Goal: Task Accomplishment & Management: Use online tool/utility

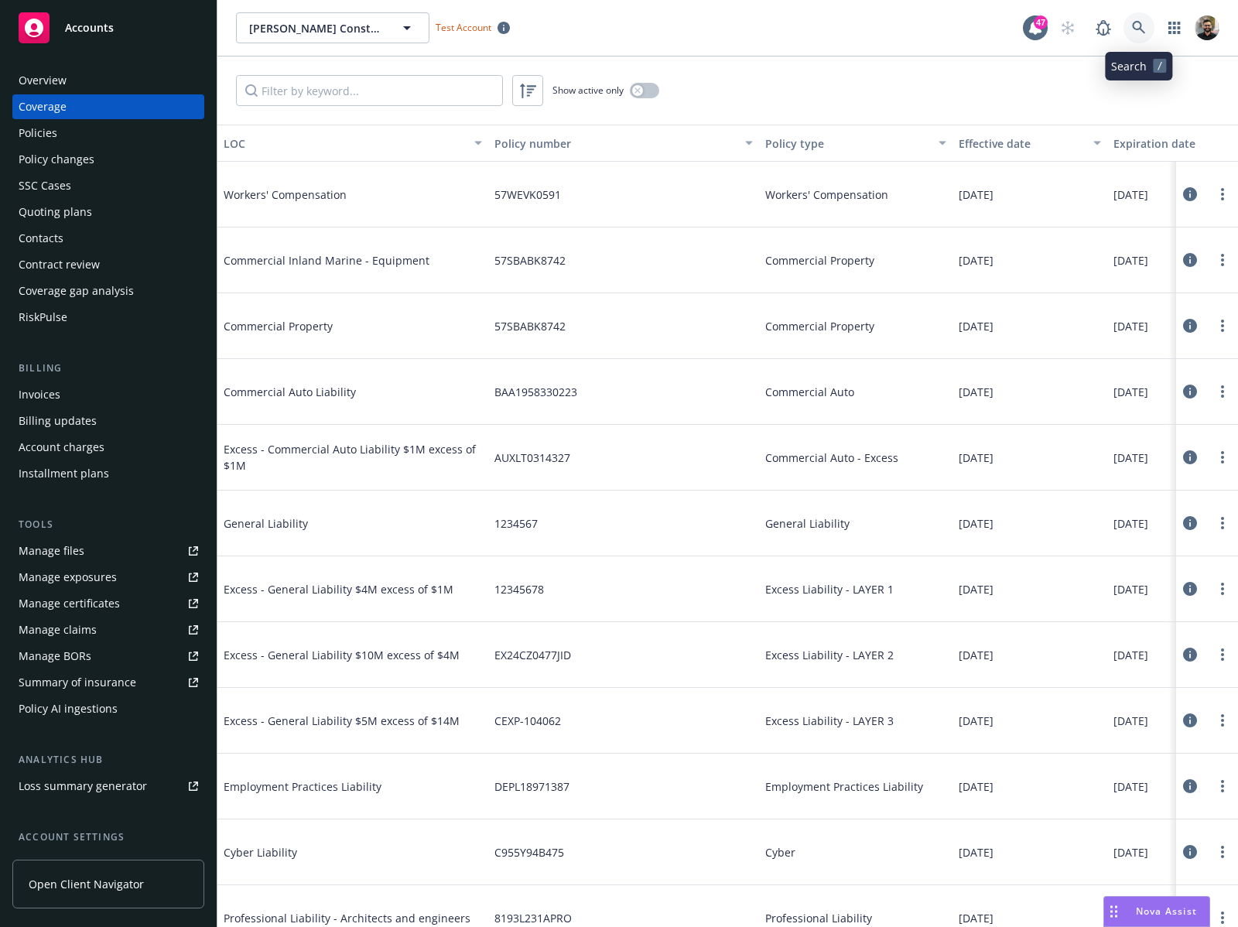
click at [1129, 23] on link at bounding box center [1138, 27] width 31 height 31
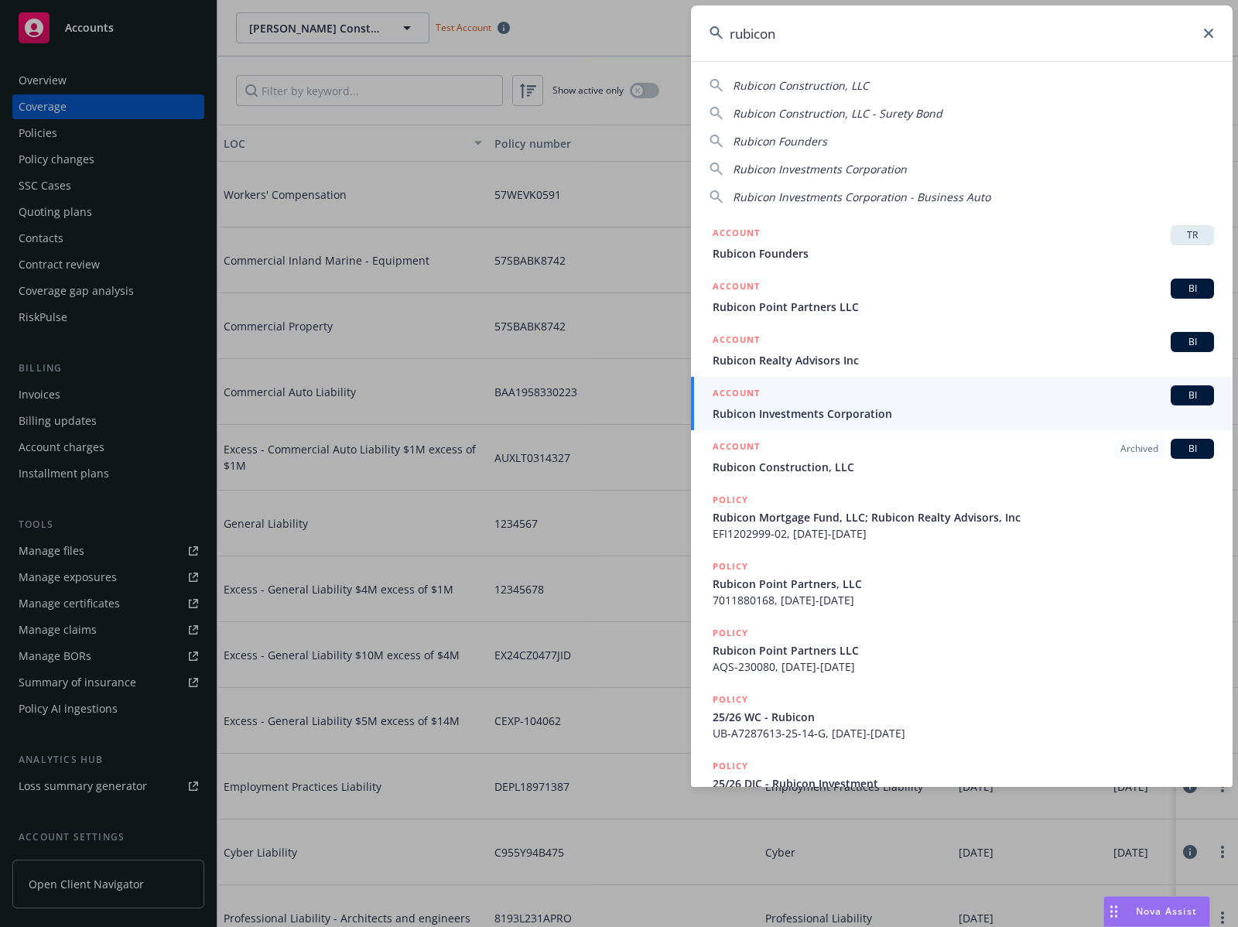
click at [819, 43] on input "rubicon" at bounding box center [962, 33] width 542 height 56
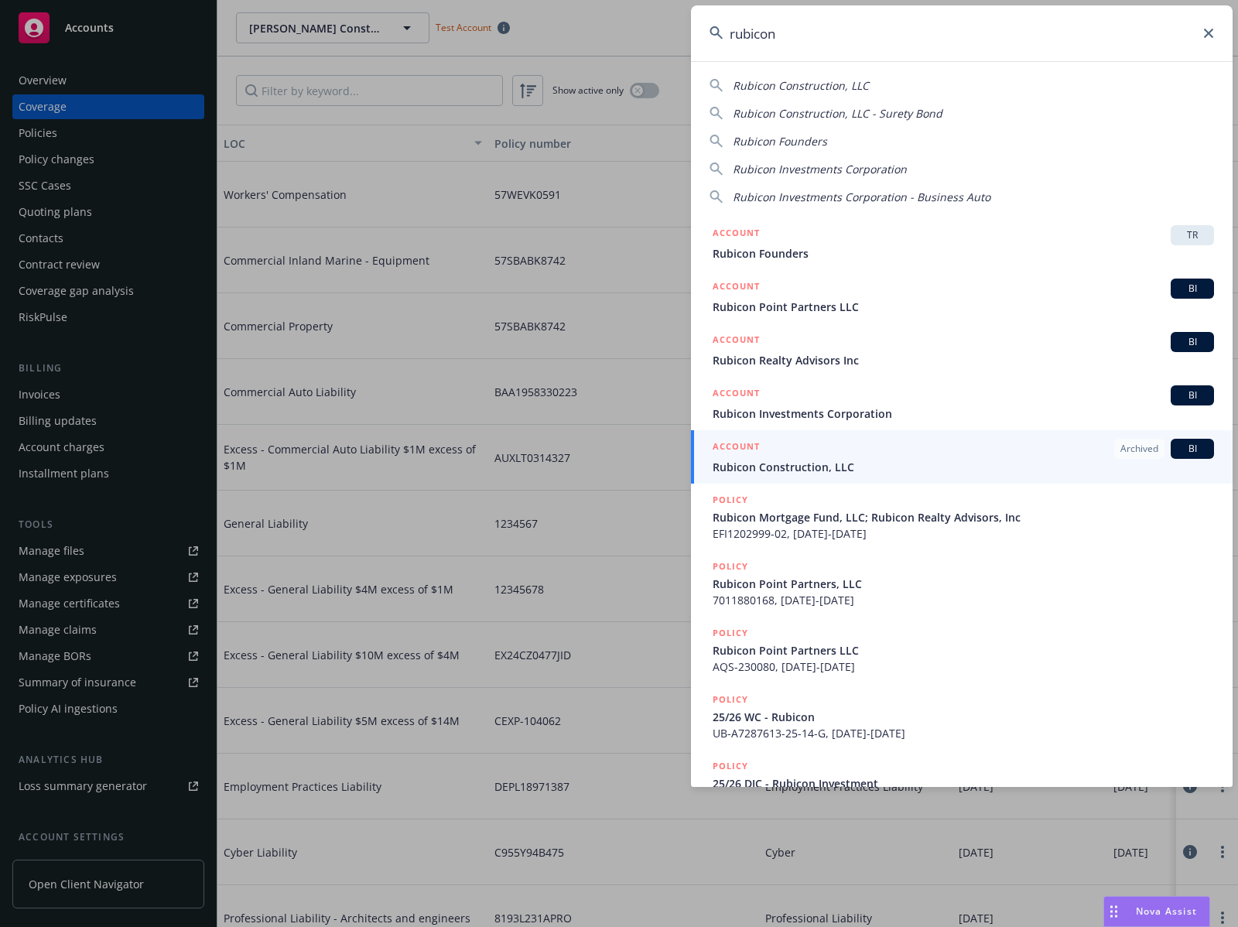
type input "rubicon"
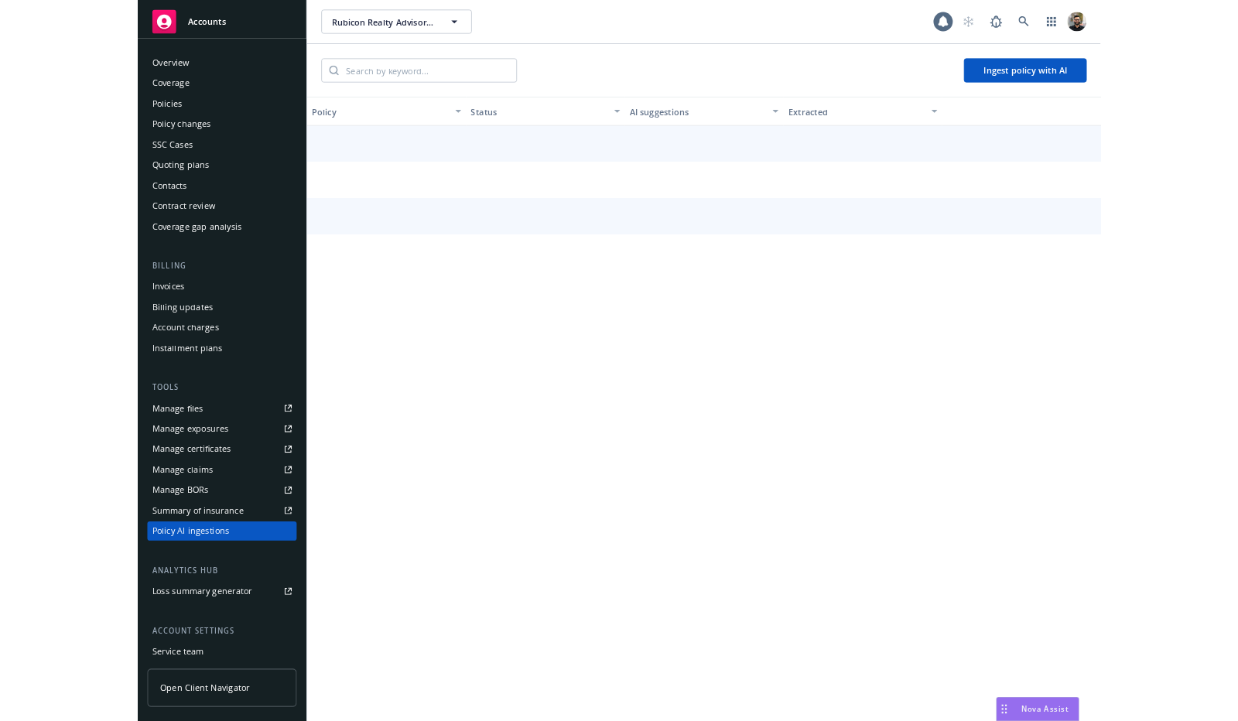
scroll to position [106, 0]
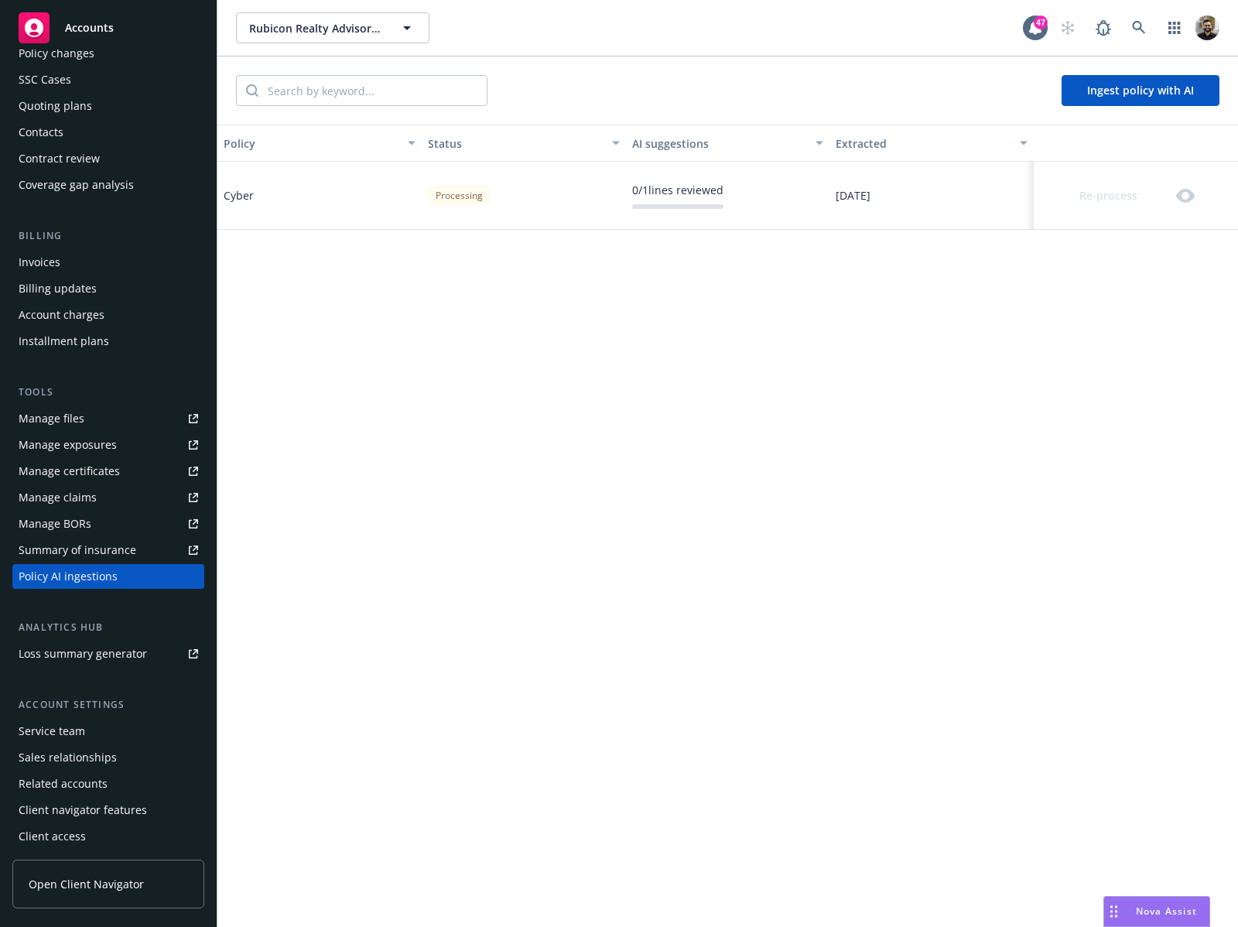
click at [1157, 87] on button "Ingest policy with AI" at bounding box center [1140, 90] width 158 height 31
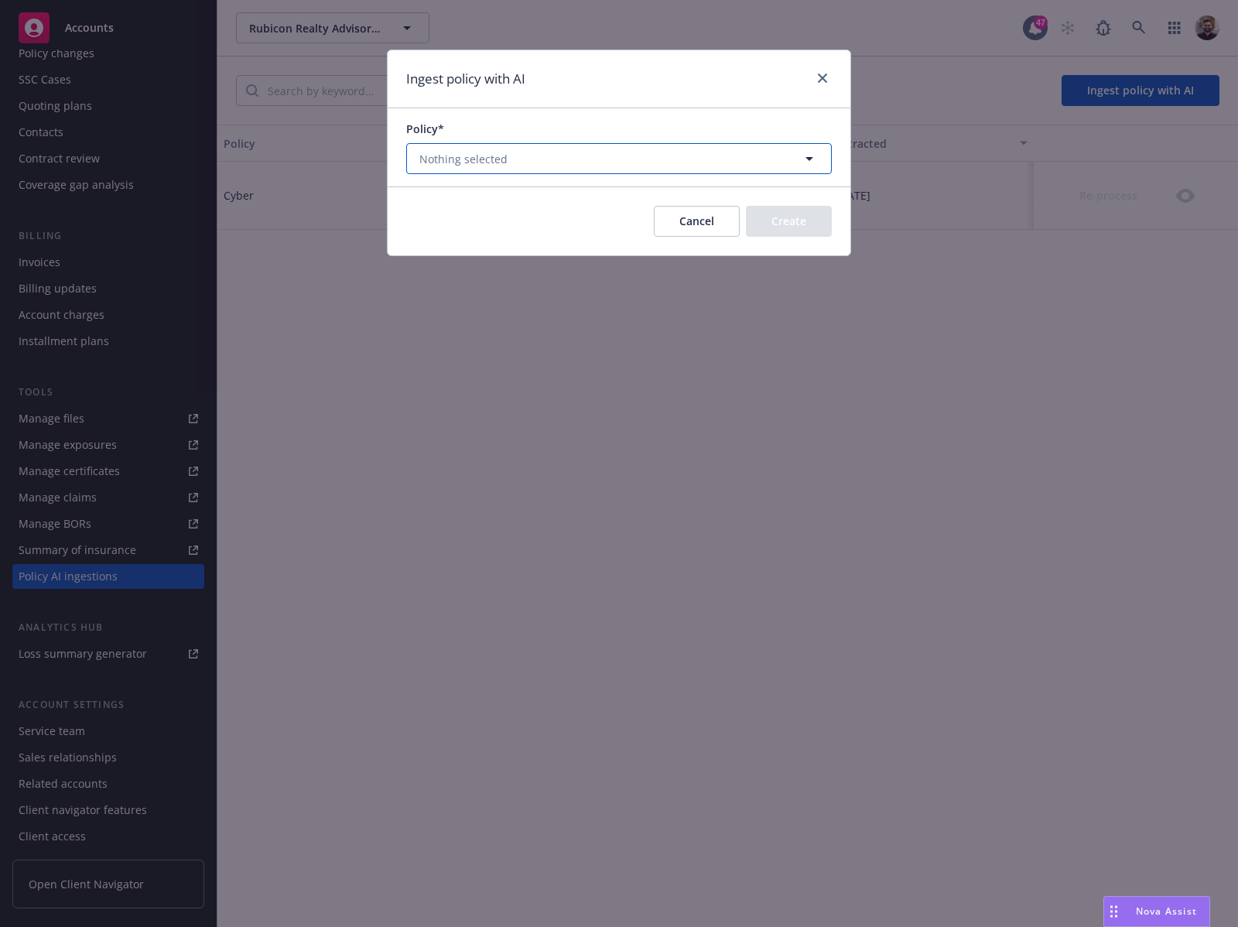
click at [750, 155] on button "Nothing selected" at bounding box center [619, 158] width 426 height 31
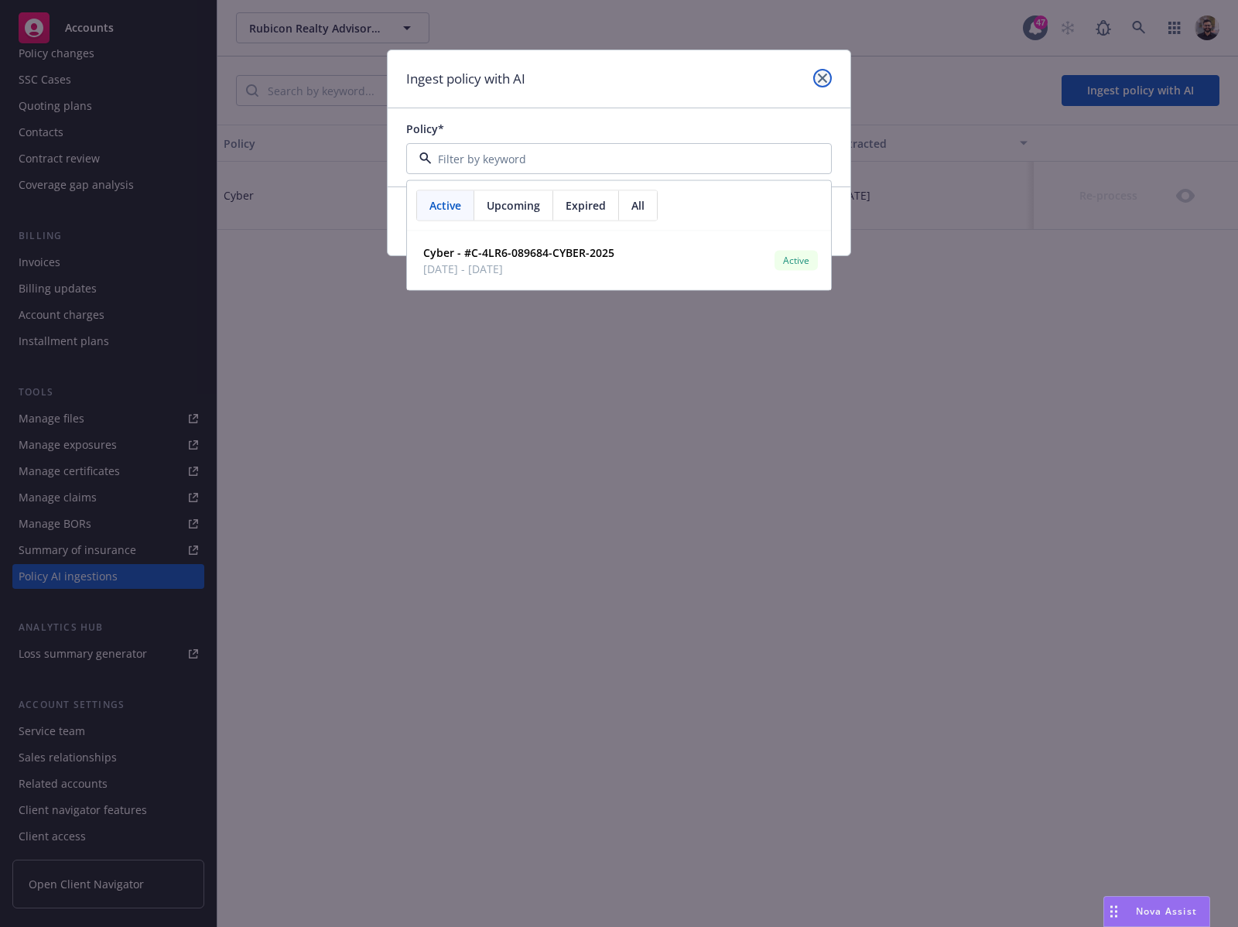
click at [822, 76] on icon "close" at bounding box center [822, 77] width 9 height 9
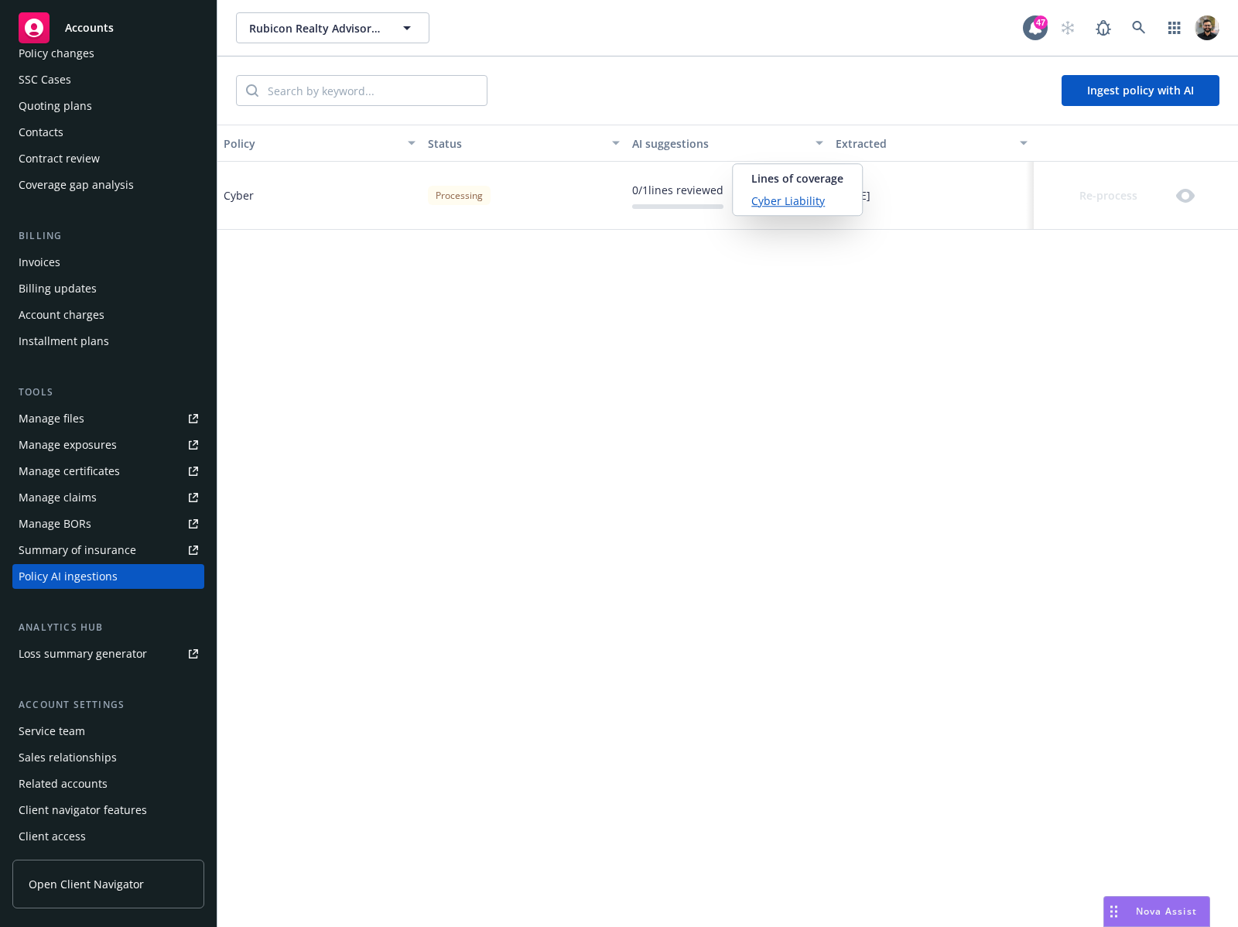
click at [803, 200] on link "Cyber Liability" at bounding box center [797, 201] width 92 height 16
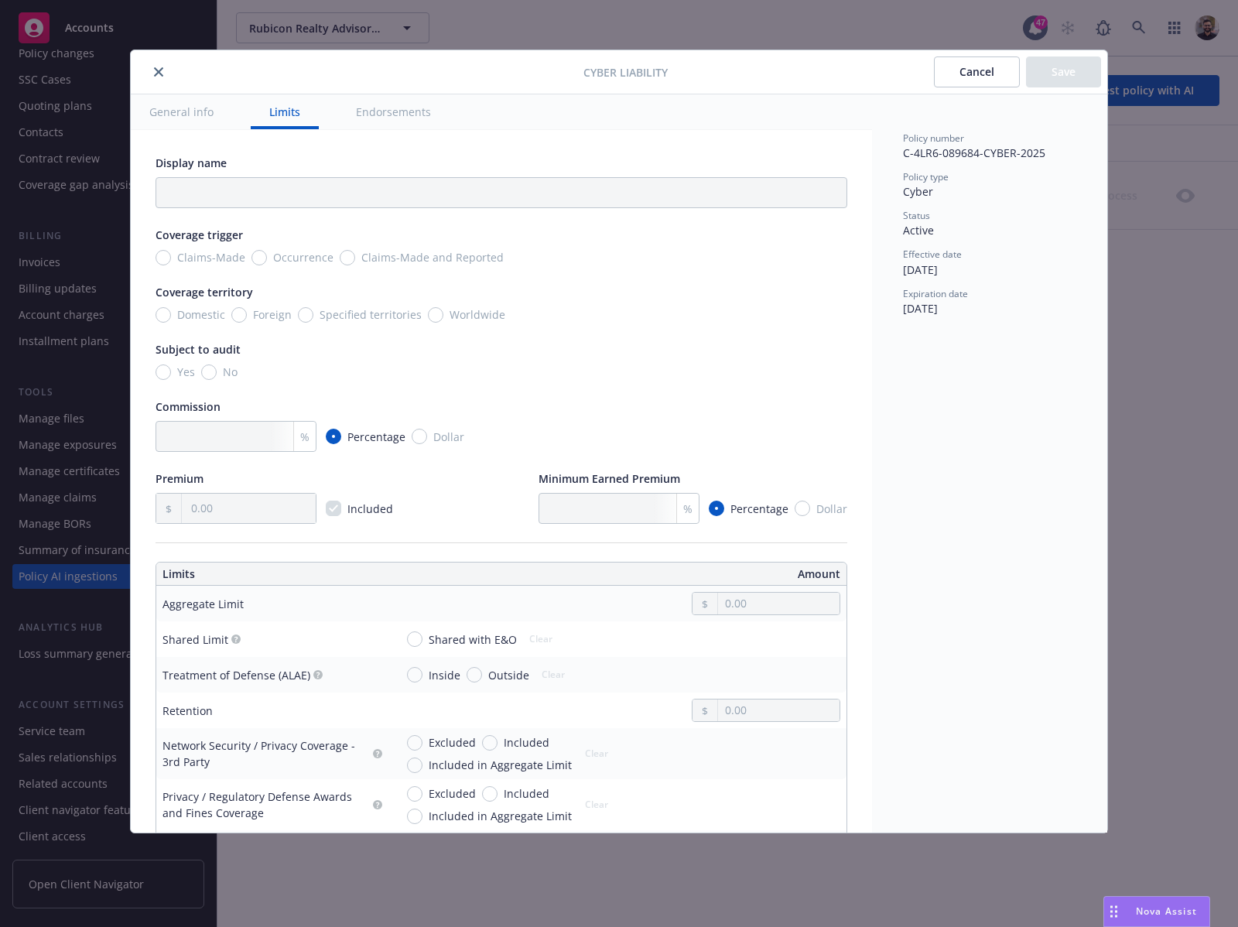
click at [964, 72] on button "Cancel" at bounding box center [977, 71] width 86 height 31
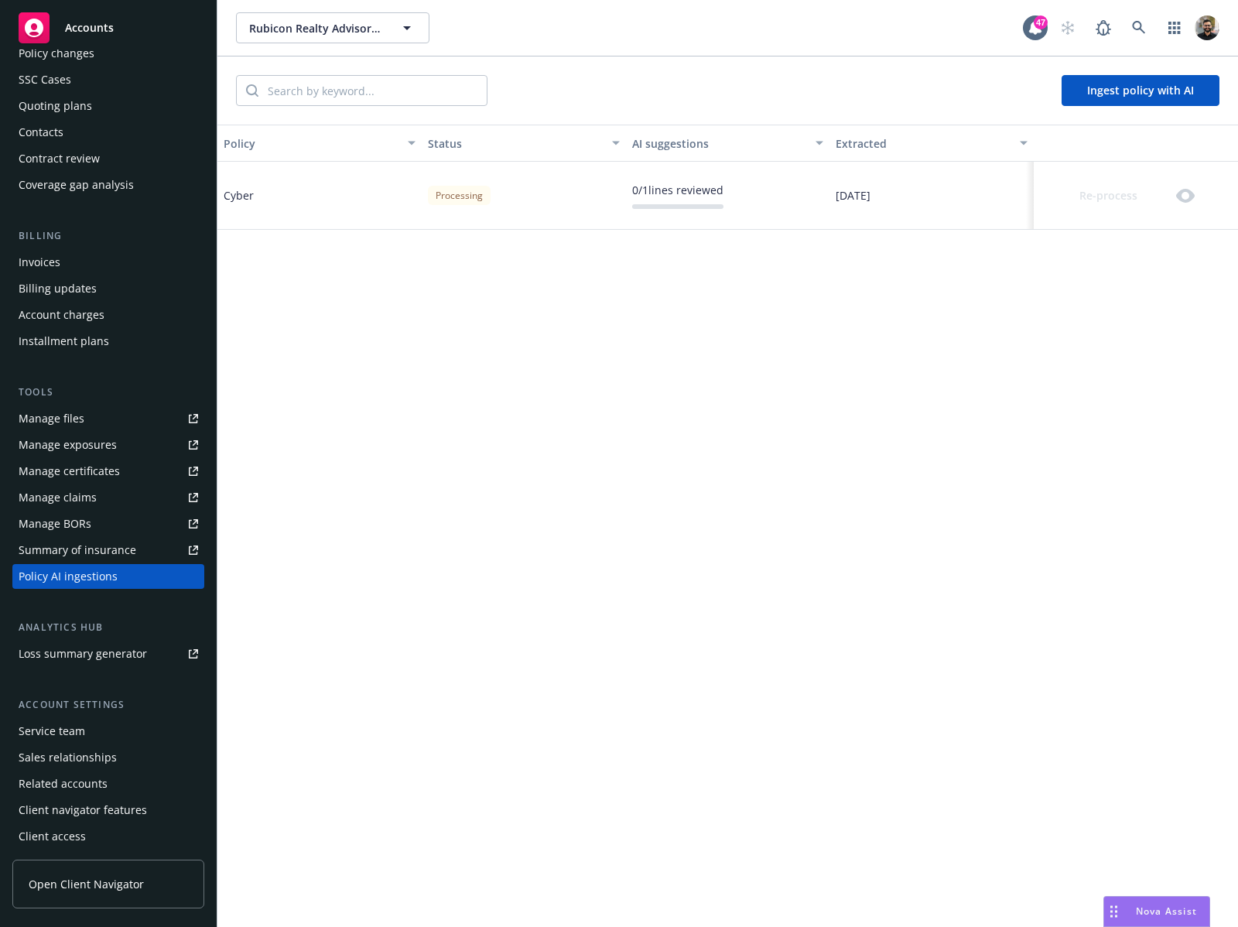
click at [1143, 94] on button "Ingest policy with AI" at bounding box center [1140, 90] width 158 height 31
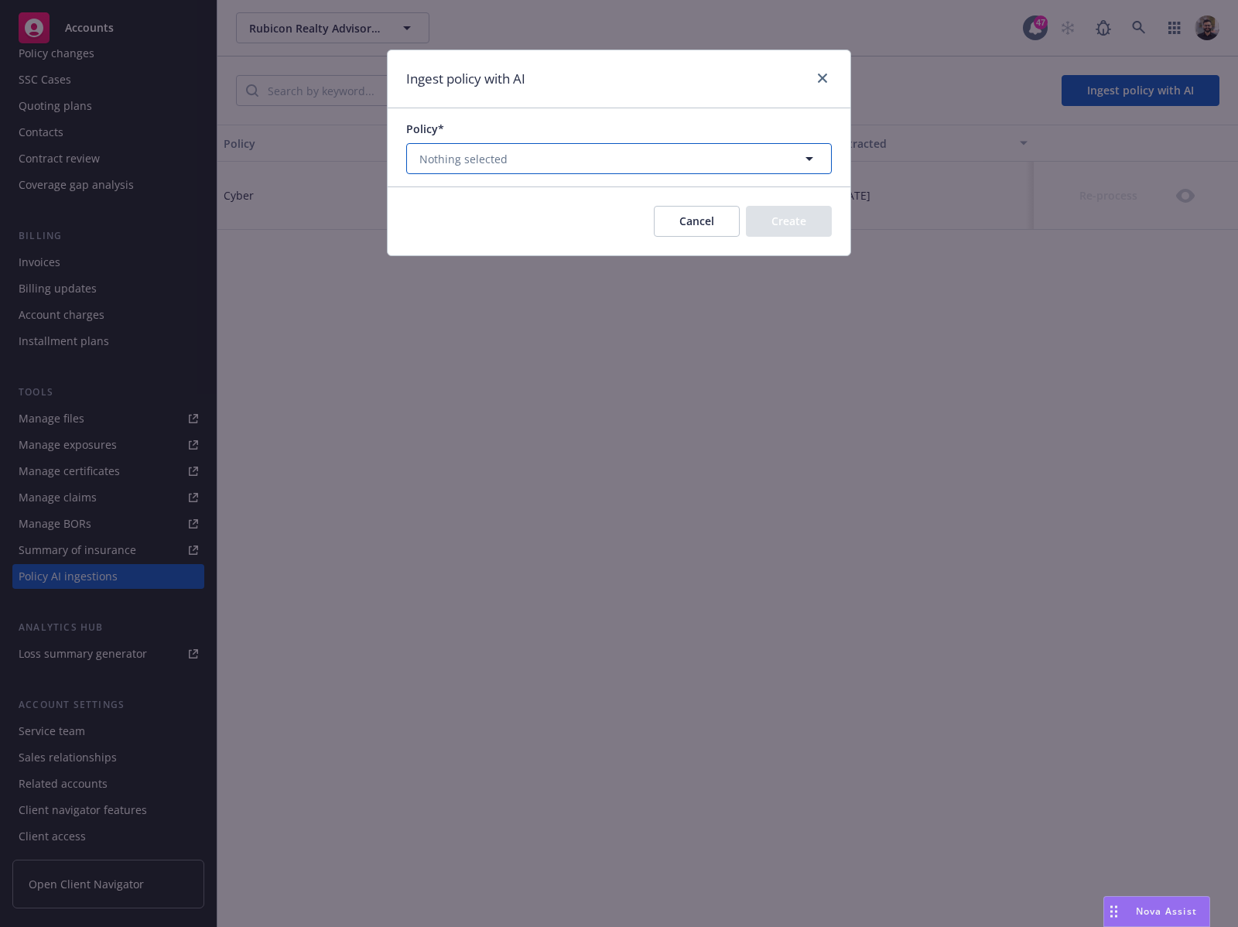
click at [805, 158] on icon "button" at bounding box center [809, 158] width 19 height 19
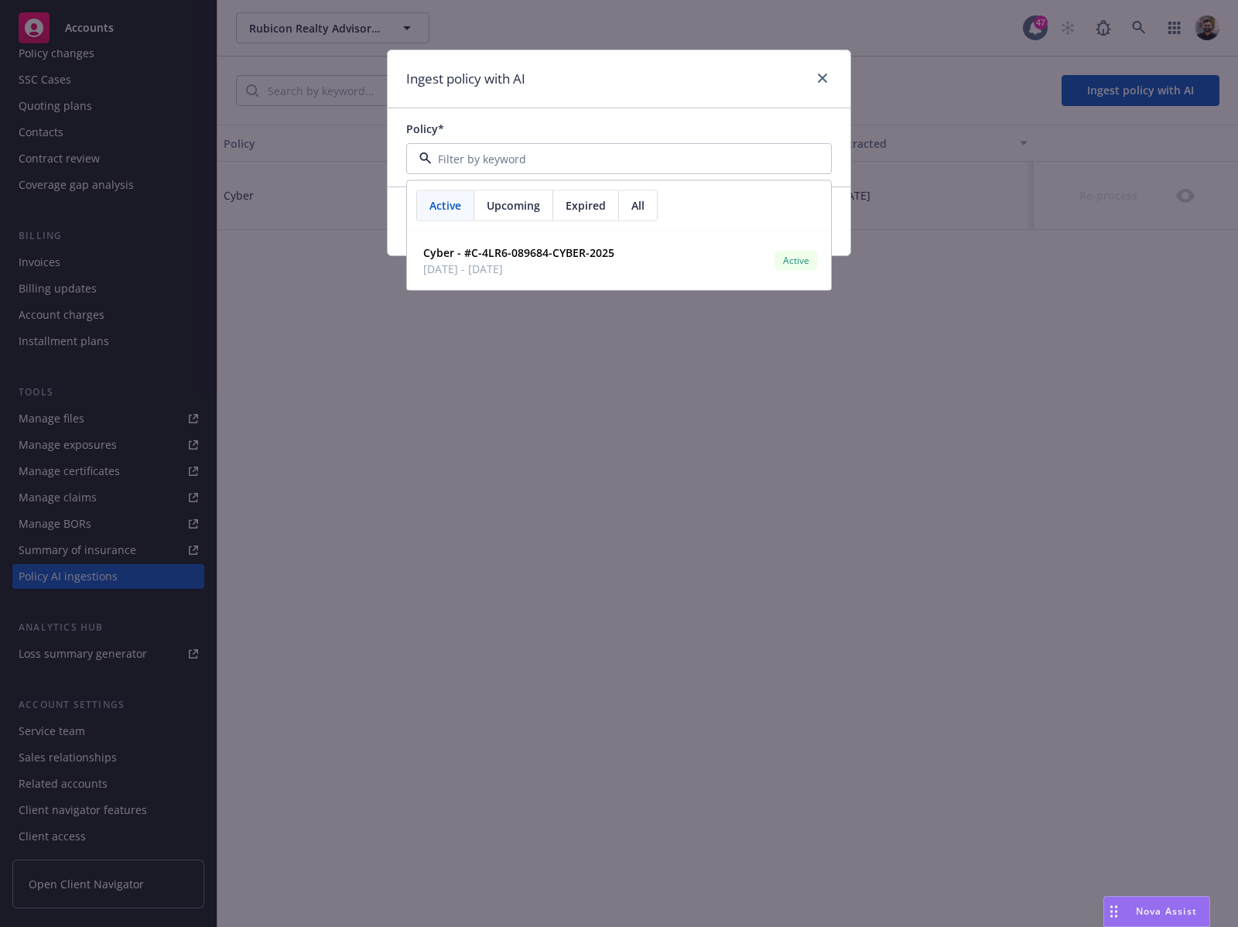
click at [626, 206] on div "All" at bounding box center [638, 205] width 38 height 29
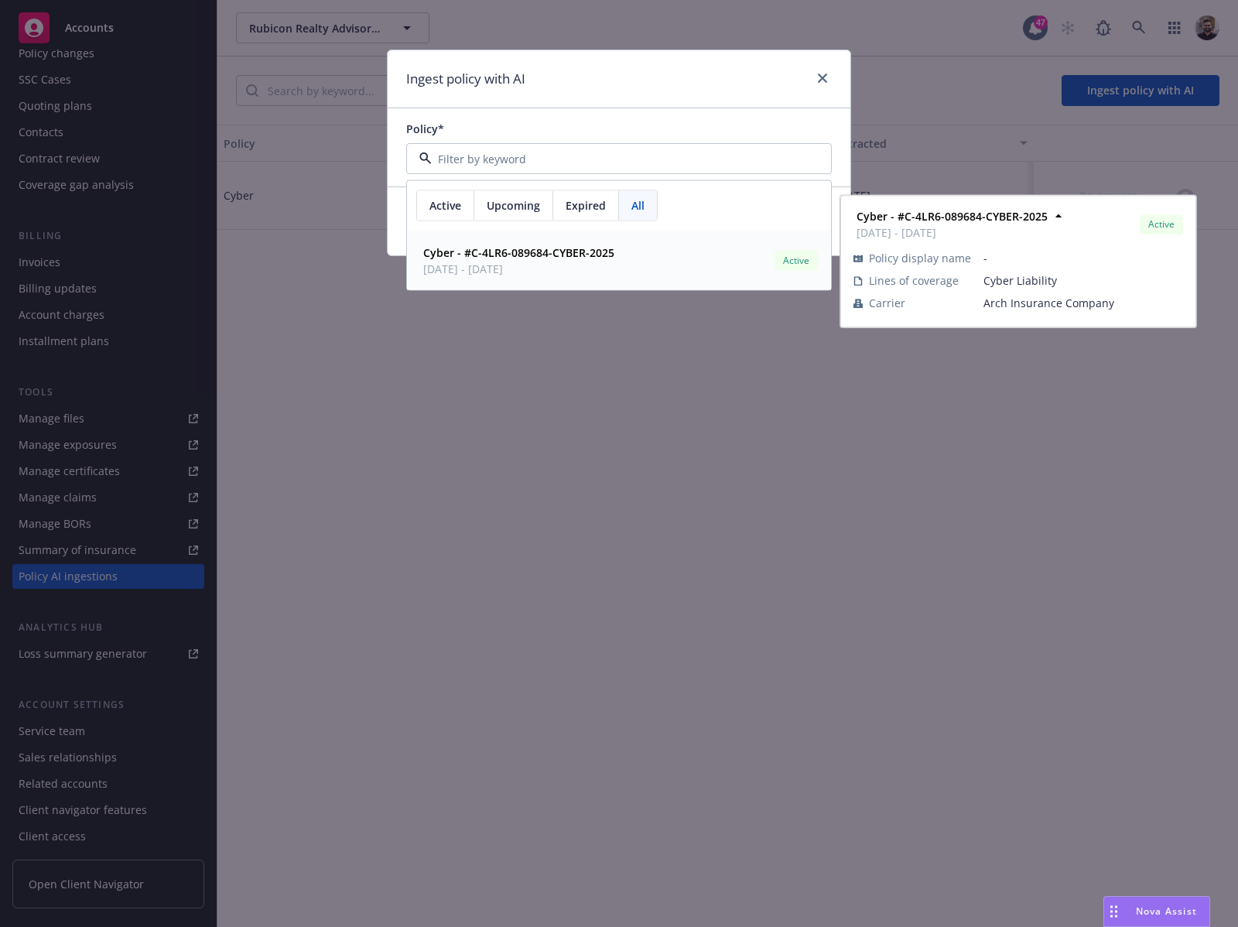
click at [613, 253] on div "Cyber - #C-4LR6-089684-CYBER-2025 01/20/2025 - 01/20/2026" at bounding box center [517, 260] width 200 height 39
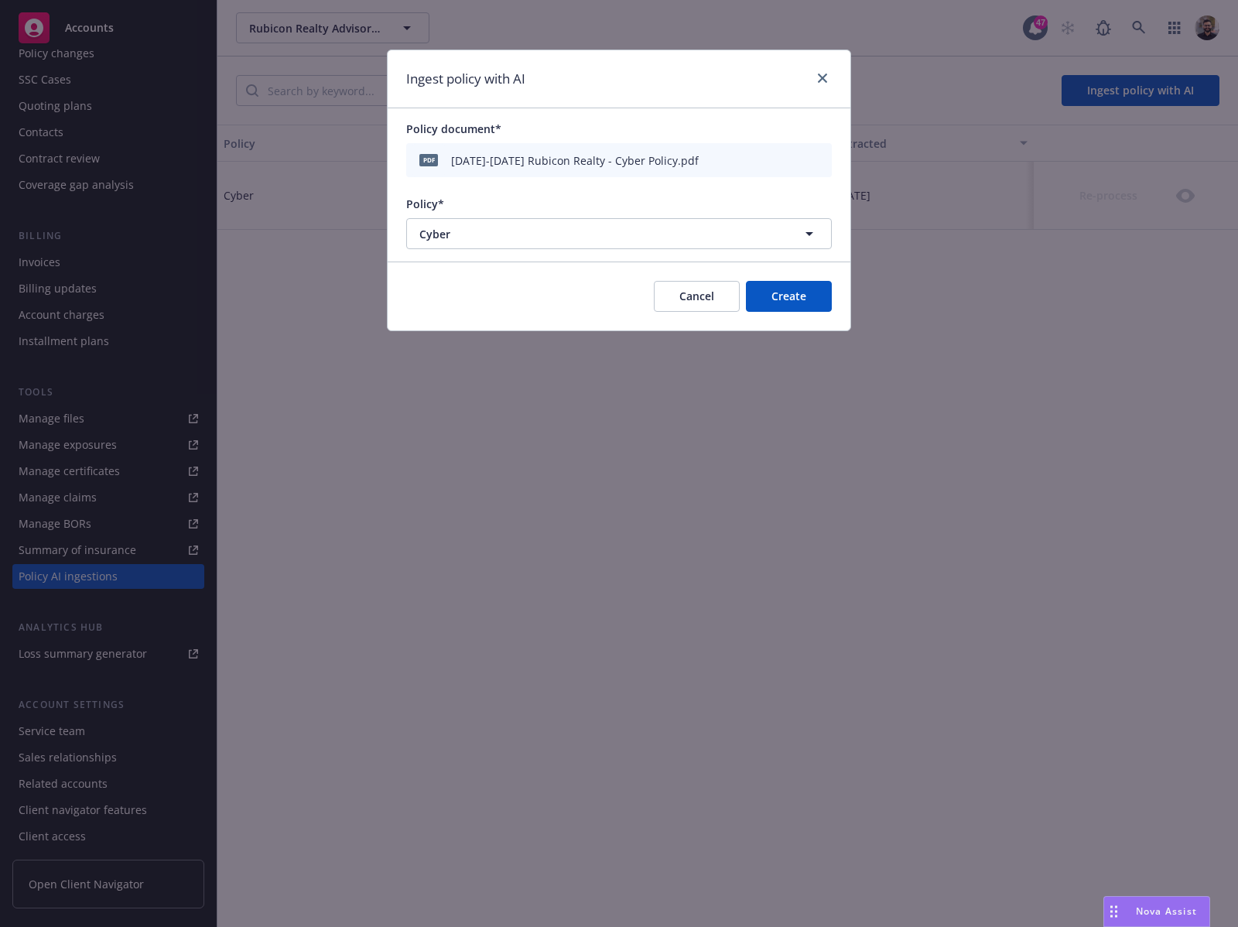
click at [783, 292] on button "Create" at bounding box center [789, 296] width 86 height 31
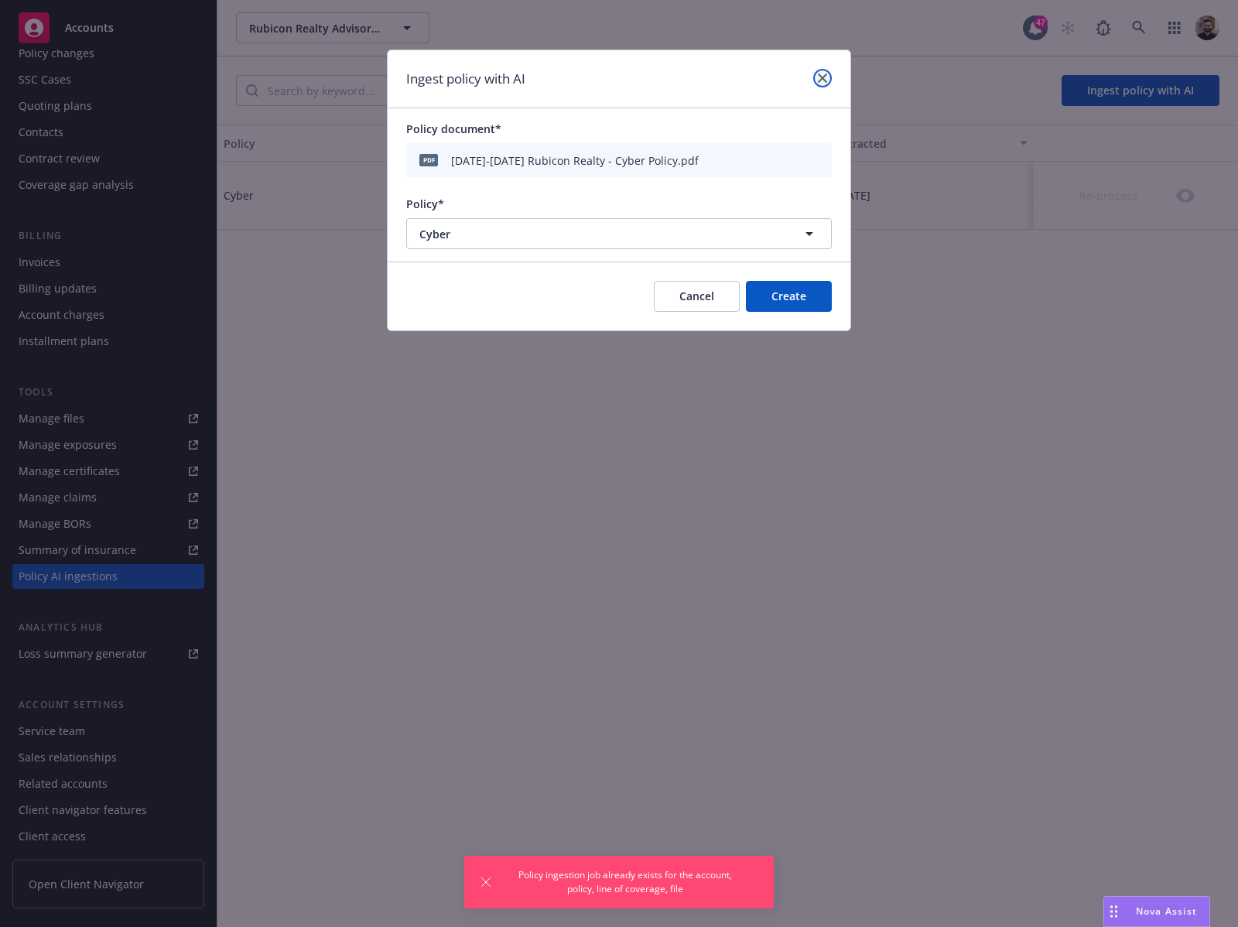
click at [822, 80] on icon "close" at bounding box center [822, 77] width 9 height 9
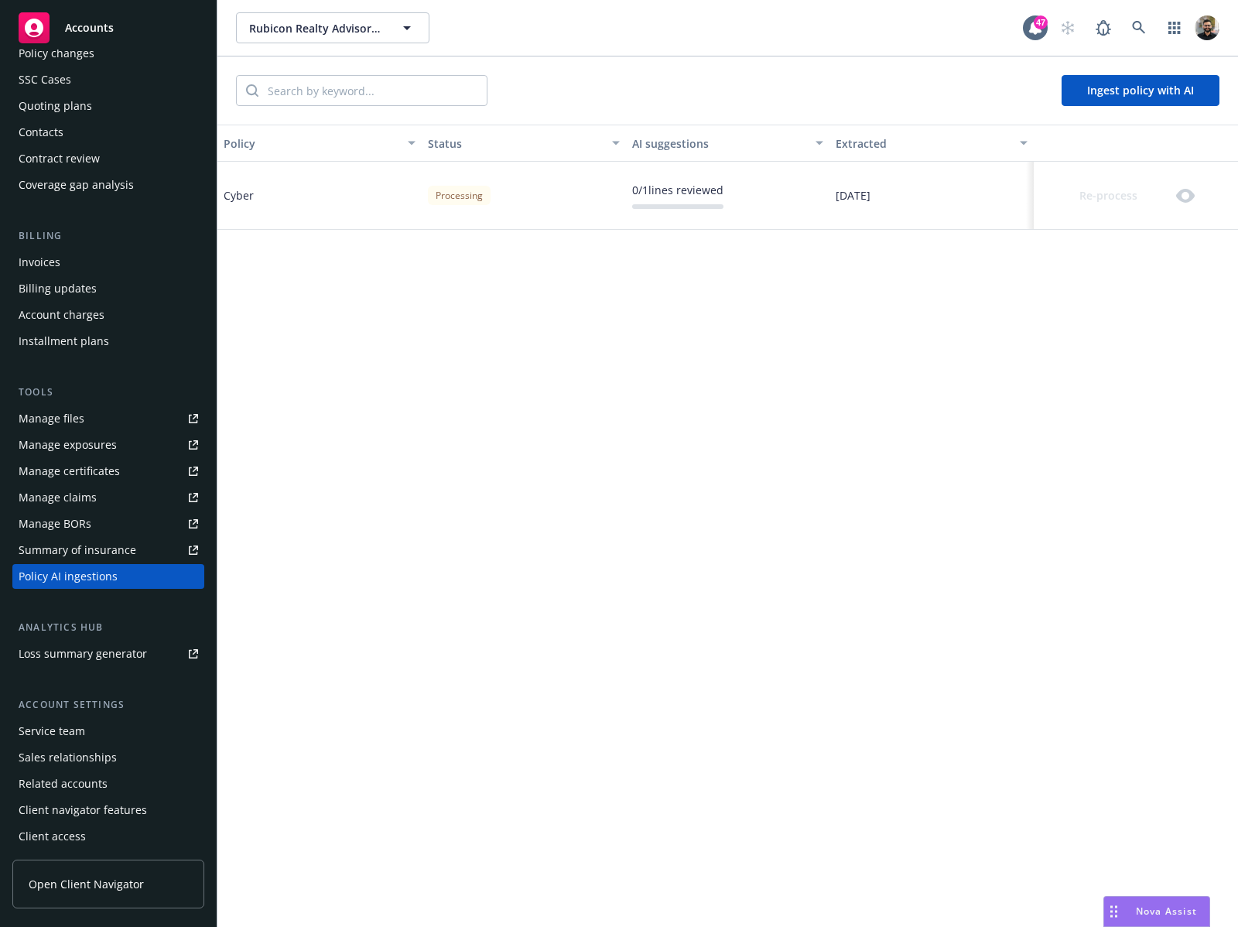
click at [1097, 247] on div "Policy Status AI suggestions Extracted Cyber Processing 0 / 1 lines reviewed 08…" at bounding box center [727, 526] width 1020 height 803
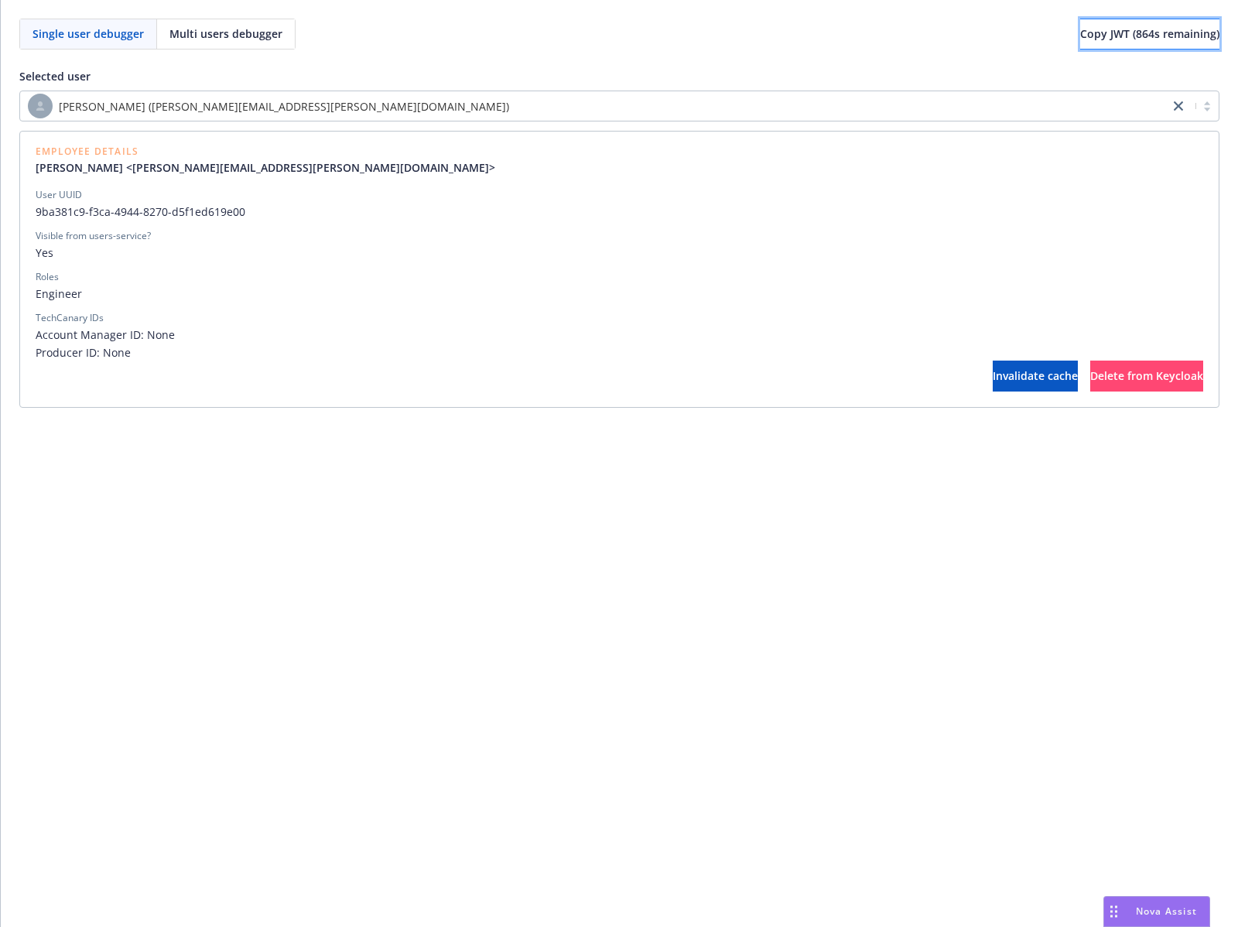
click at [1106, 34] on span "Copy JWT ( 864 s remaining)" at bounding box center [1149, 33] width 139 height 15
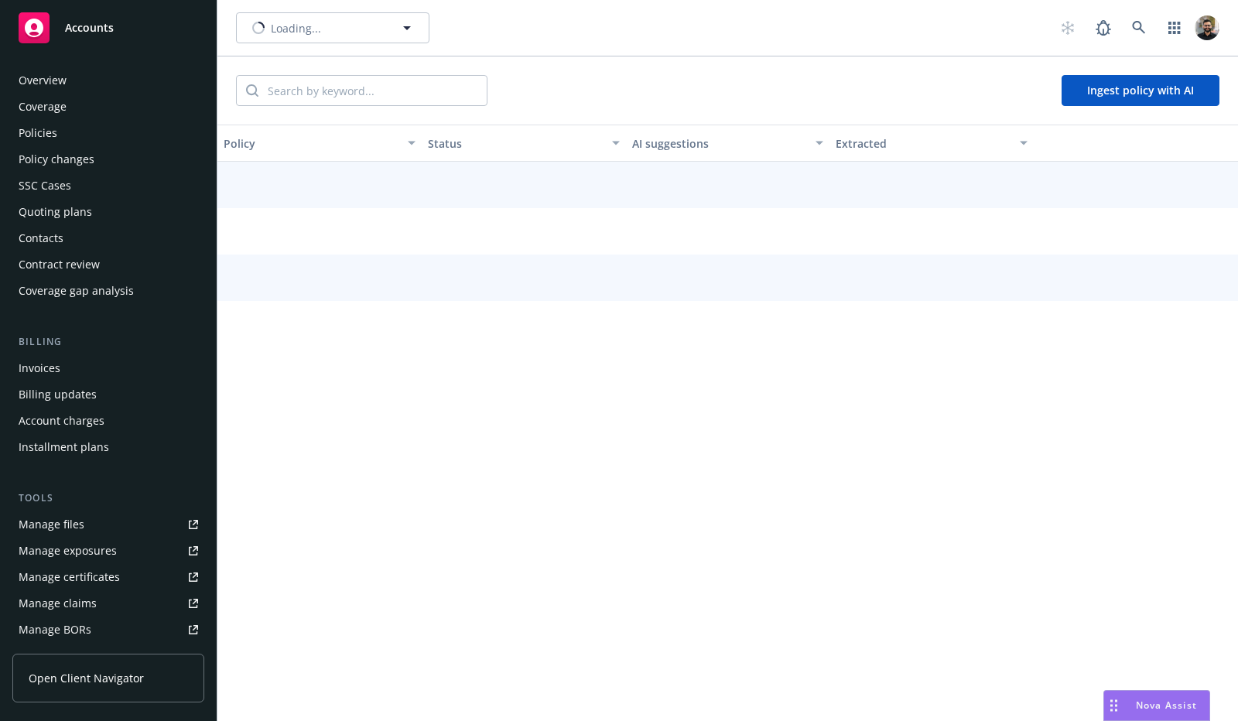
scroll to position [296, 0]
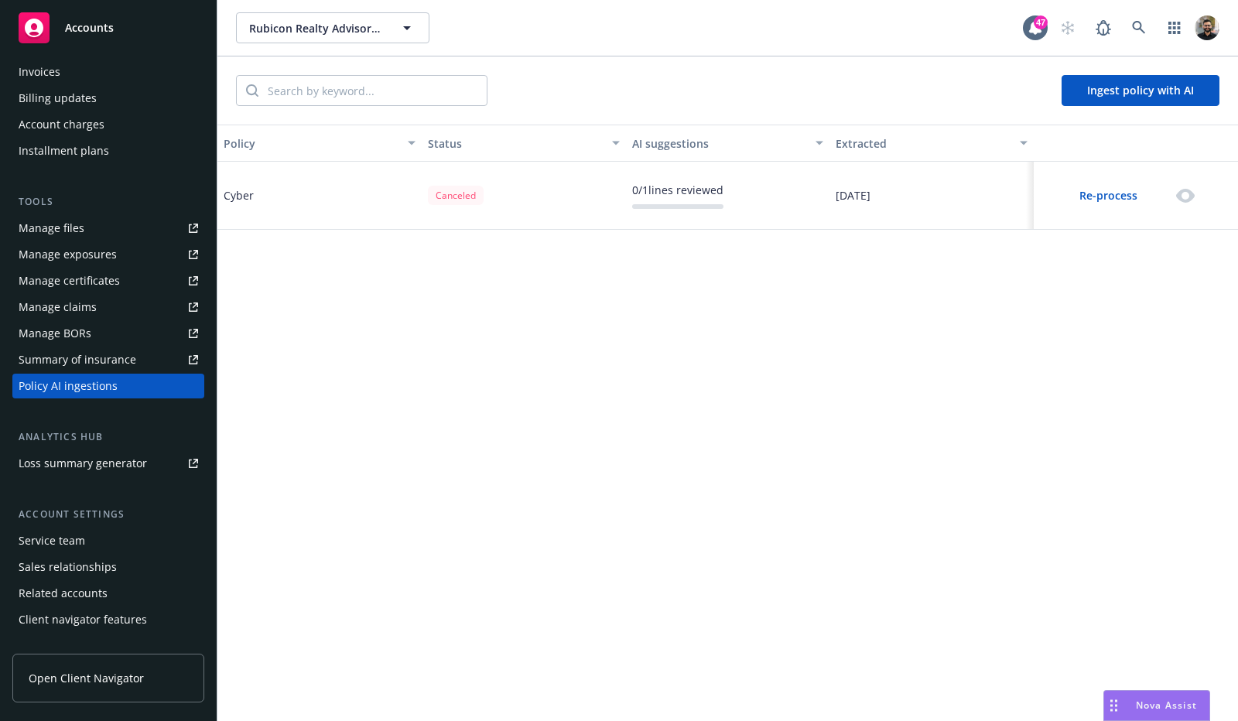
click at [1109, 191] on button "Re-process" at bounding box center [1108, 195] width 124 height 31
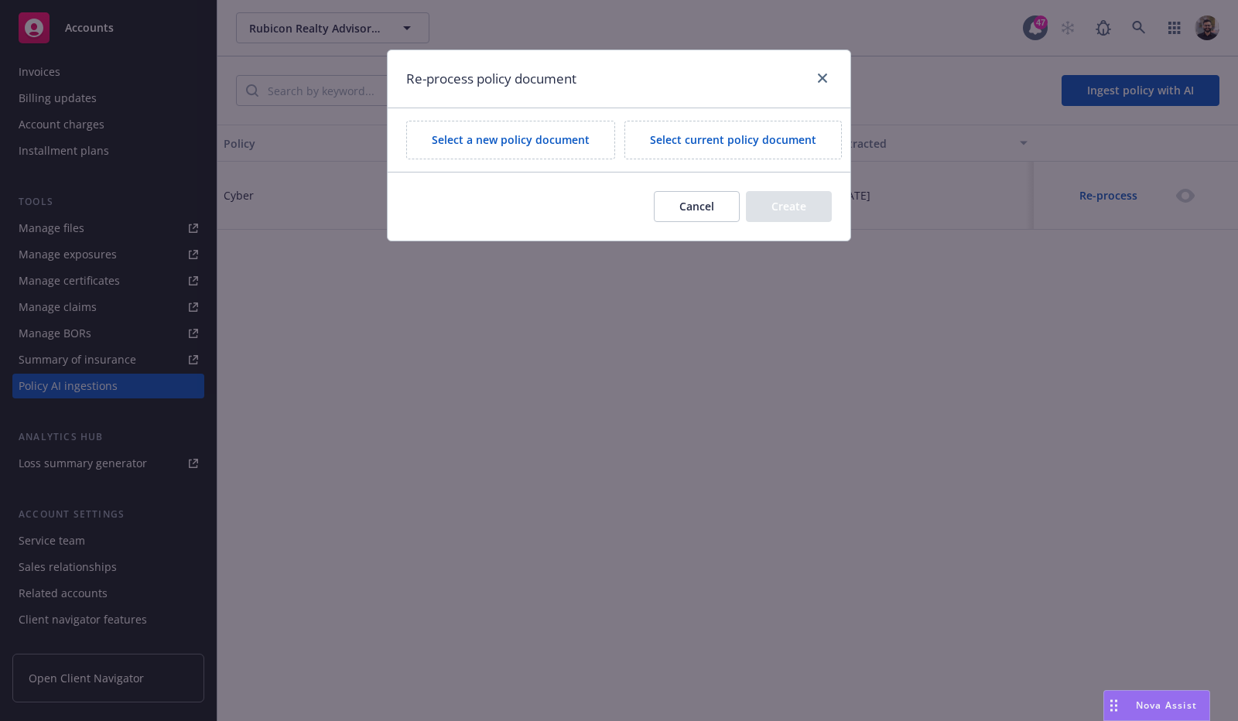
click at [697, 205] on button "Cancel" at bounding box center [697, 206] width 86 height 31
